Goal: Transaction & Acquisition: Register for event/course

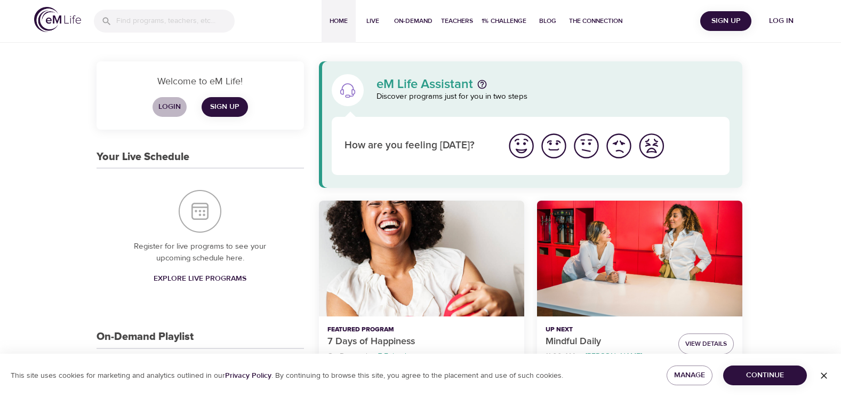
click at [162, 101] on span "Login" at bounding box center [170, 106] width 26 height 13
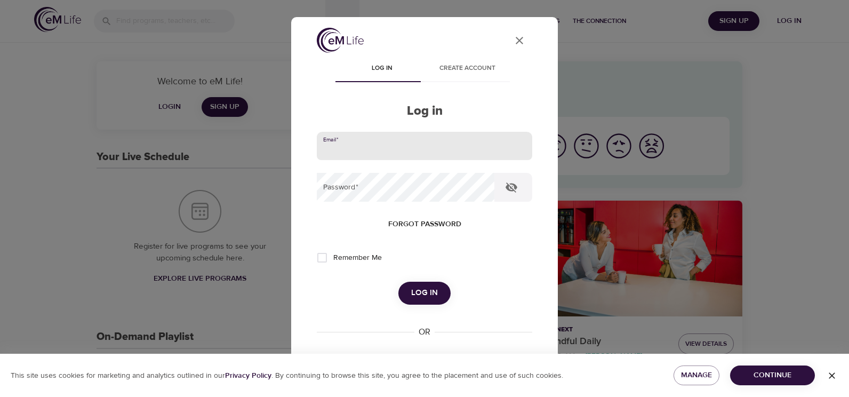
click at [336, 141] on input "email" at bounding box center [424, 146] width 215 height 29
type input "[EMAIL_ADDRESS][DOMAIN_NAME]"
click at [398, 282] on button "Log in" at bounding box center [424, 293] width 52 height 22
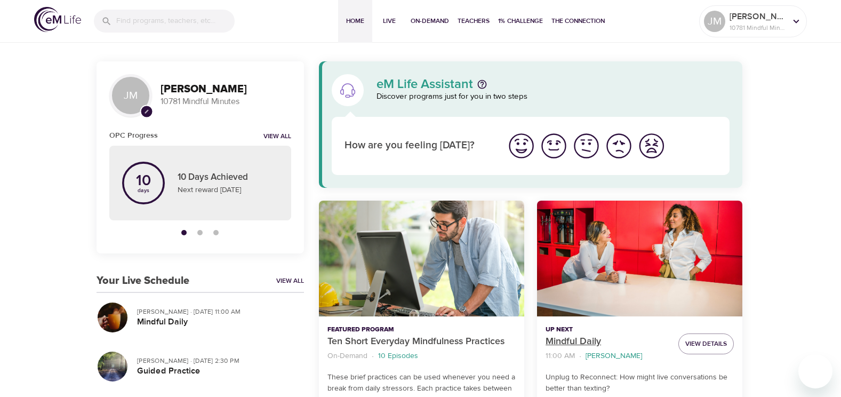
click at [567, 341] on p "Mindful Daily" at bounding box center [608, 341] width 124 height 14
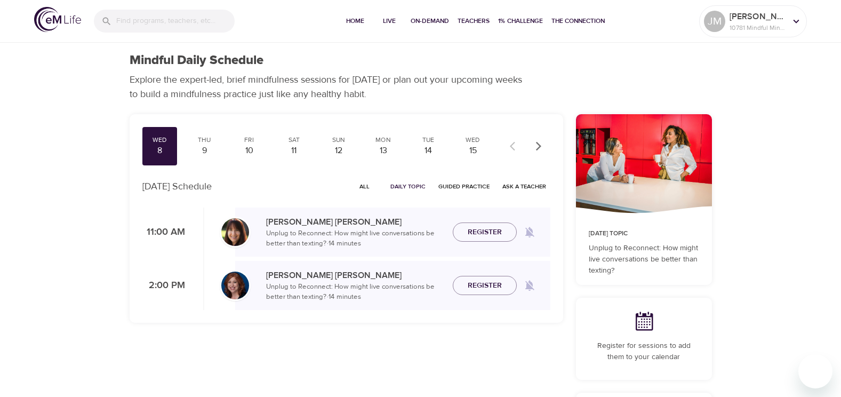
checkbox input "true"
click at [536, 145] on icon "button" at bounding box center [538, 146] width 11 height 11
click at [381, 142] on div "Mon" at bounding box center [383, 139] width 27 height 9
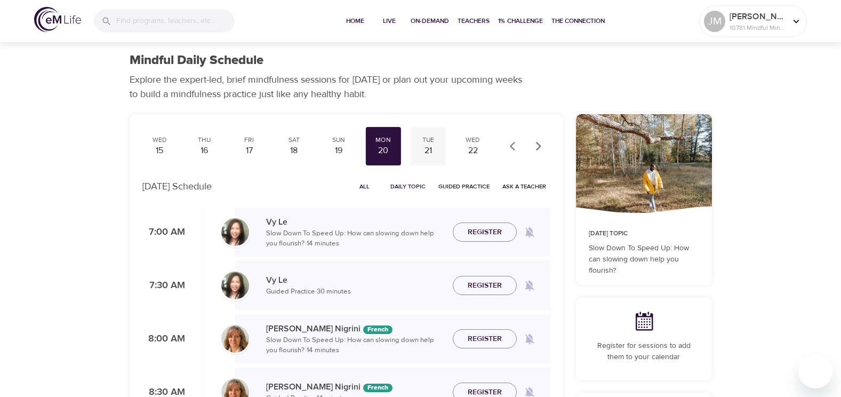
click at [429, 143] on div "Tue 21" at bounding box center [428, 146] width 35 height 38
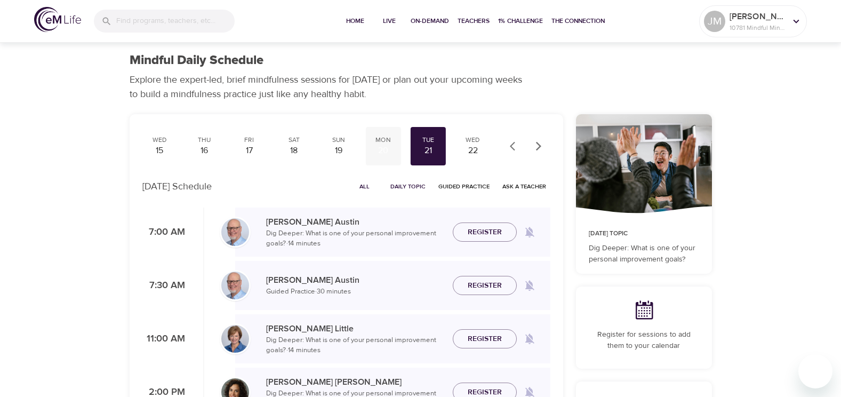
click at [383, 141] on div "Mon" at bounding box center [383, 139] width 27 height 9
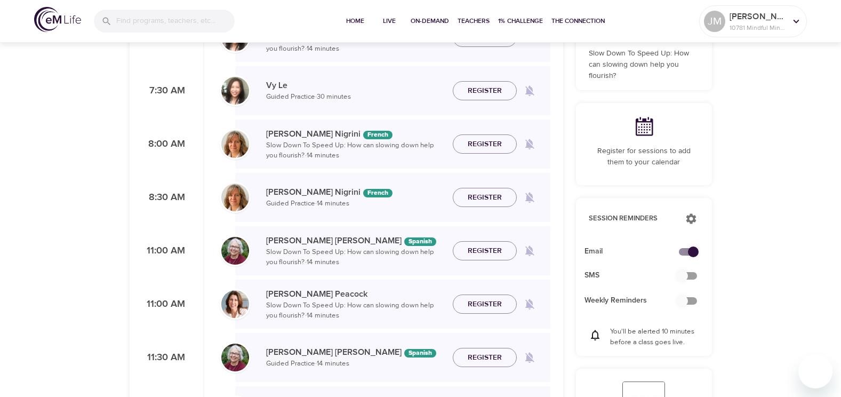
scroll to position [213, 0]
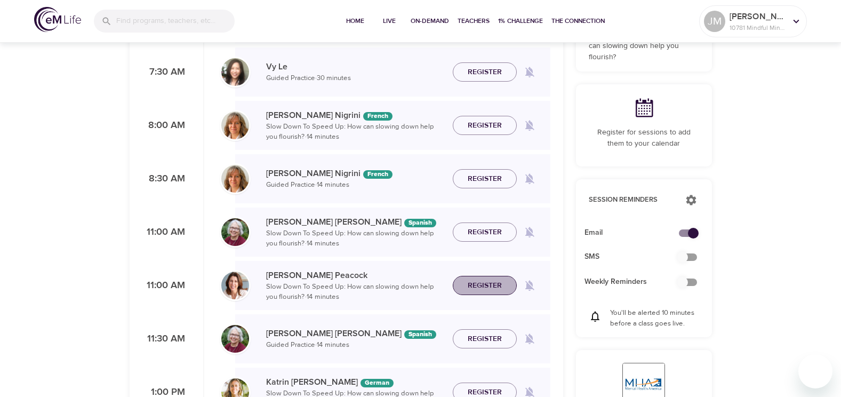
click at [496, 283] on span "Register" at bounding box center [485, 285] width 34 height 13
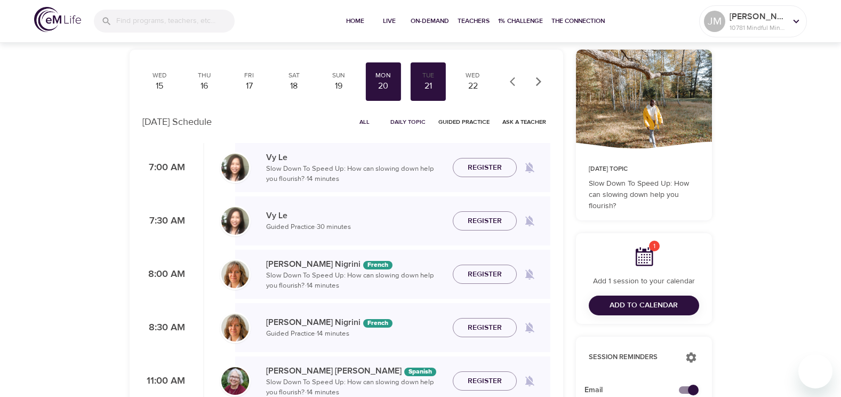
scroll to position [0, 0]
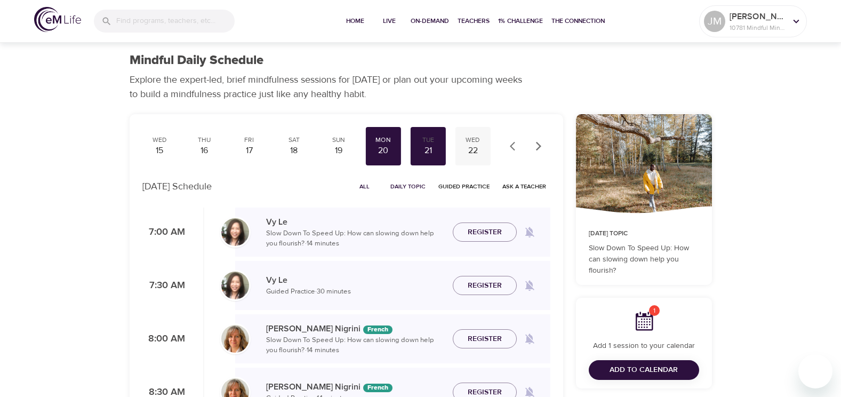
click at [475, 145] on div "22" at bounding box center [473, 151] width 27 height 12
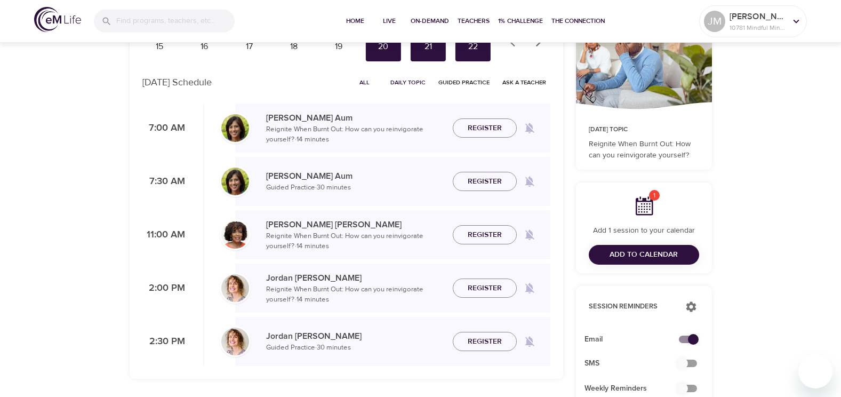
scroll to position [107, 0]
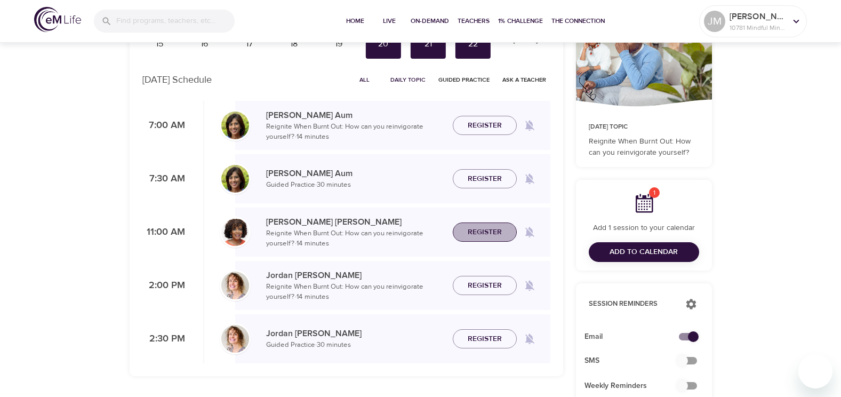
click at [492, 232] on span "Register" at bounding box center [485, 232] width 34 height 13
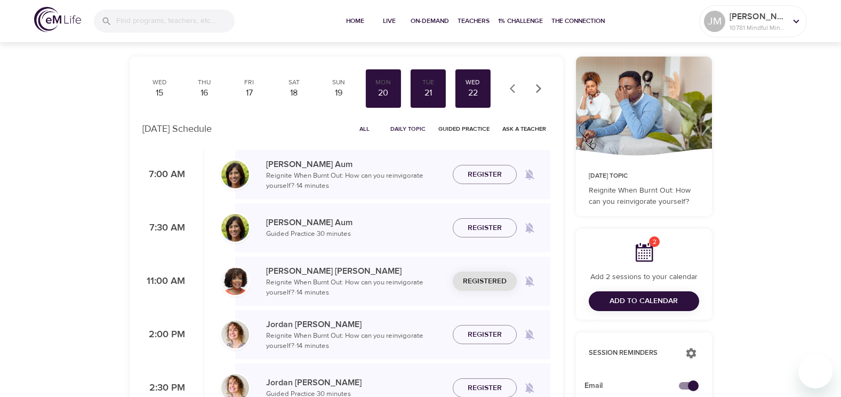
scroll to position [0, 0]
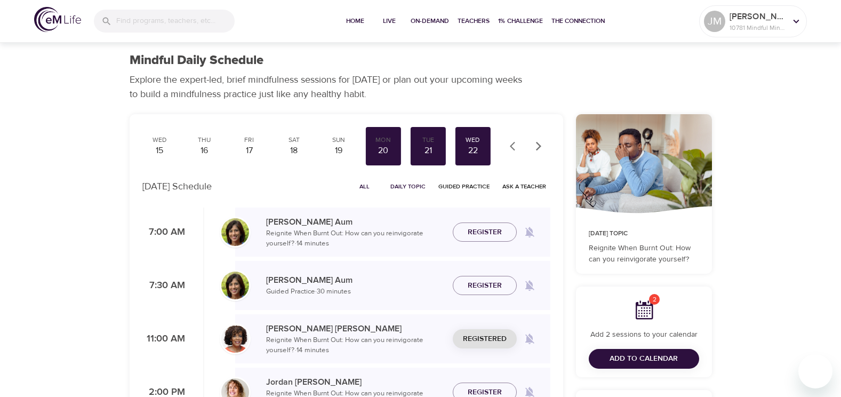
click at [539, 147] on icon "button" at bounding box center [537, 145] width 5 height 9
